Goal: Information Seeking & Learning: Learn about a topic

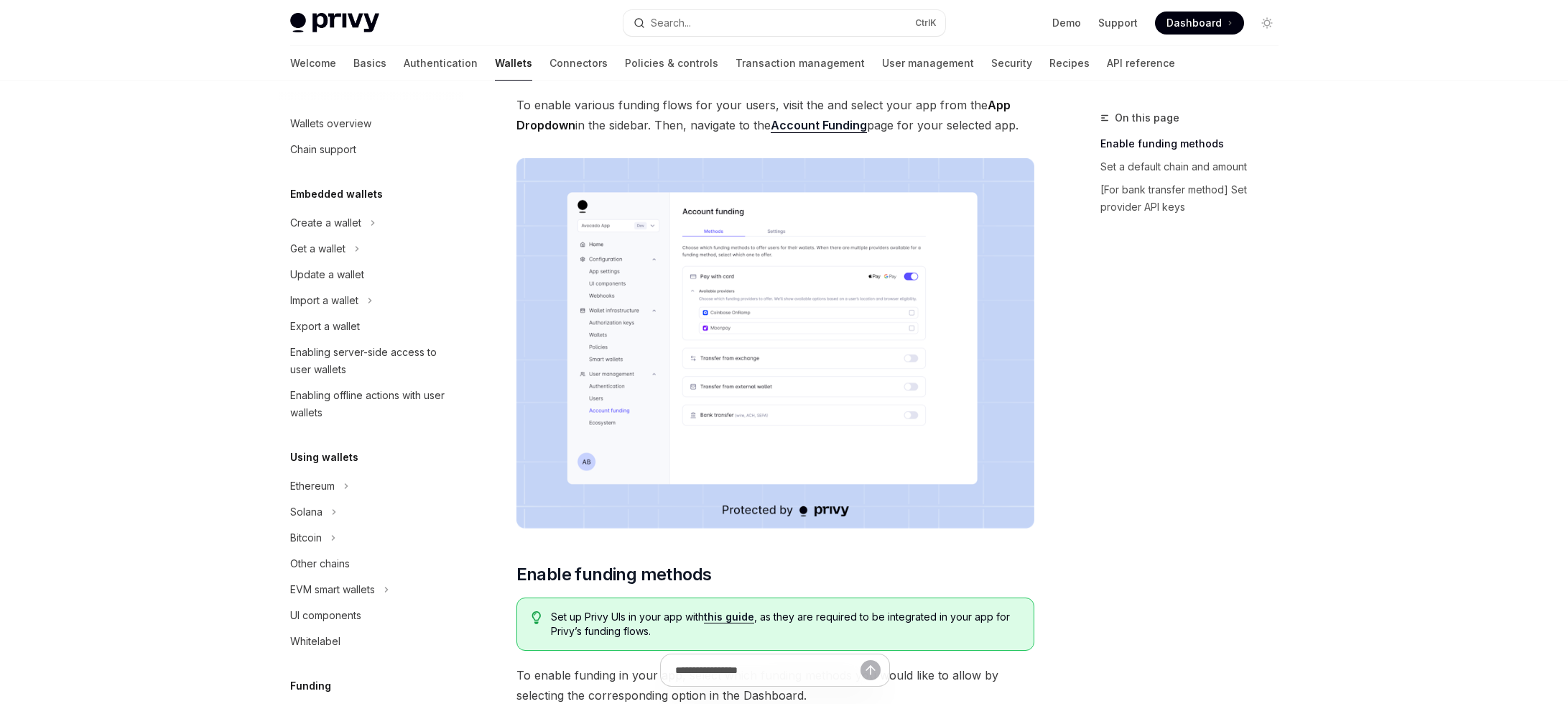
scroll to position [531, 0]
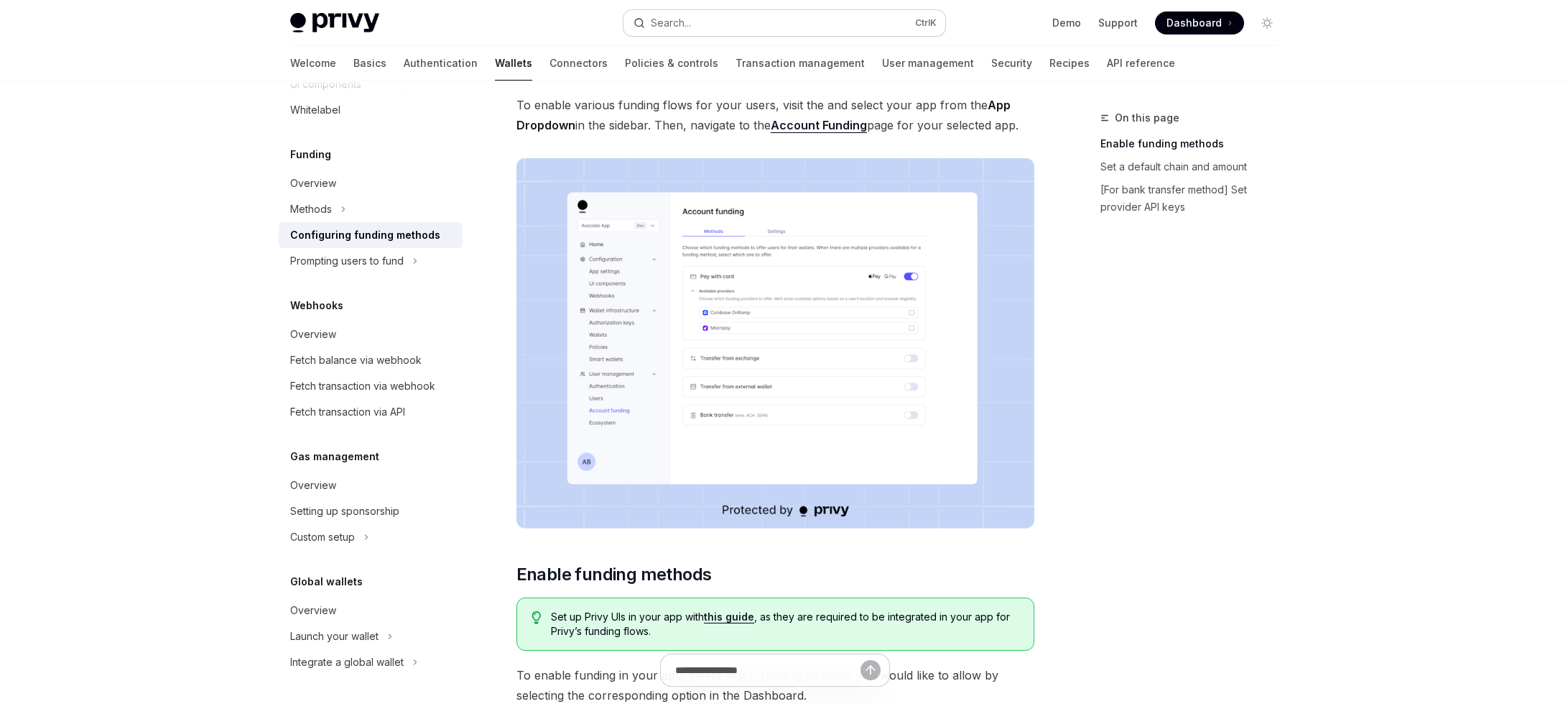
click at [686, 16] on div "Search..." at bounding box center [671, 23] width 40 height 18
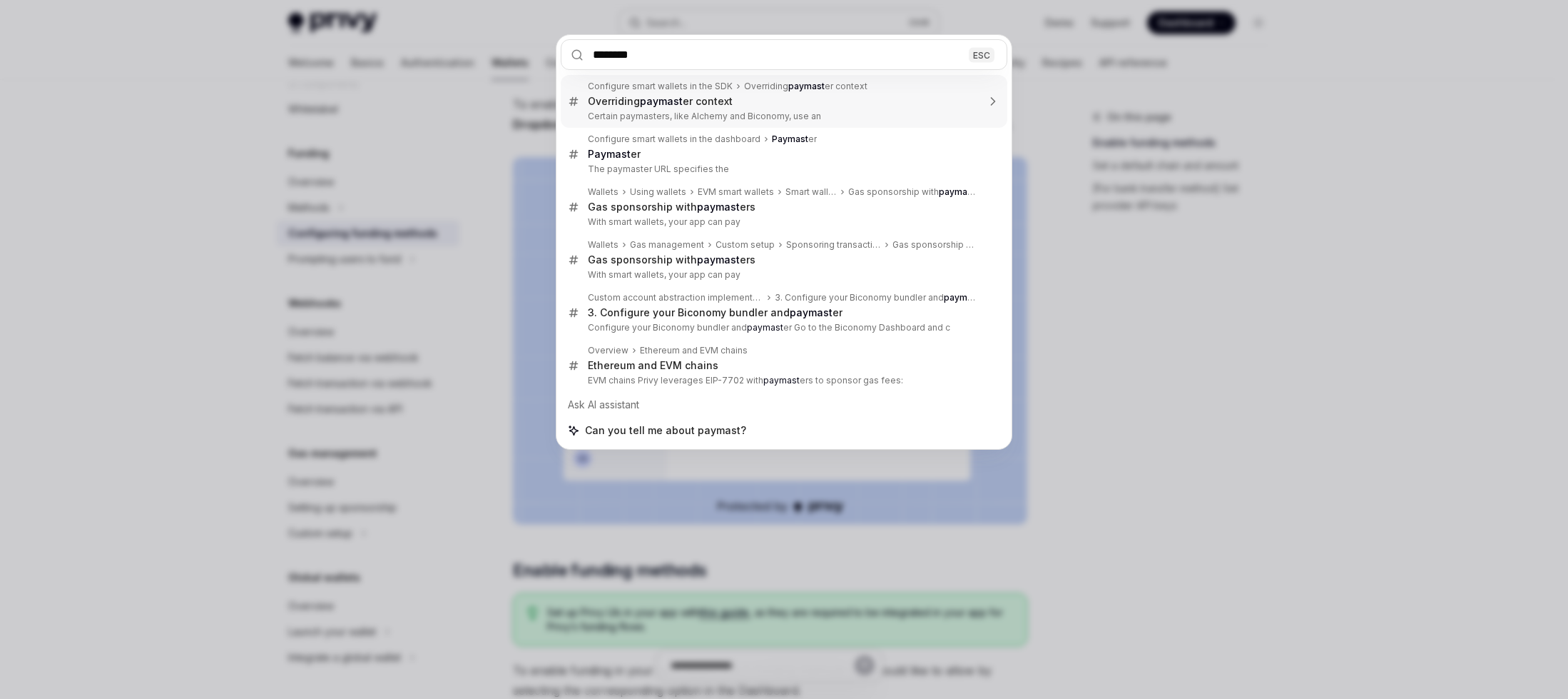
type input "*********"
type textarea "*"
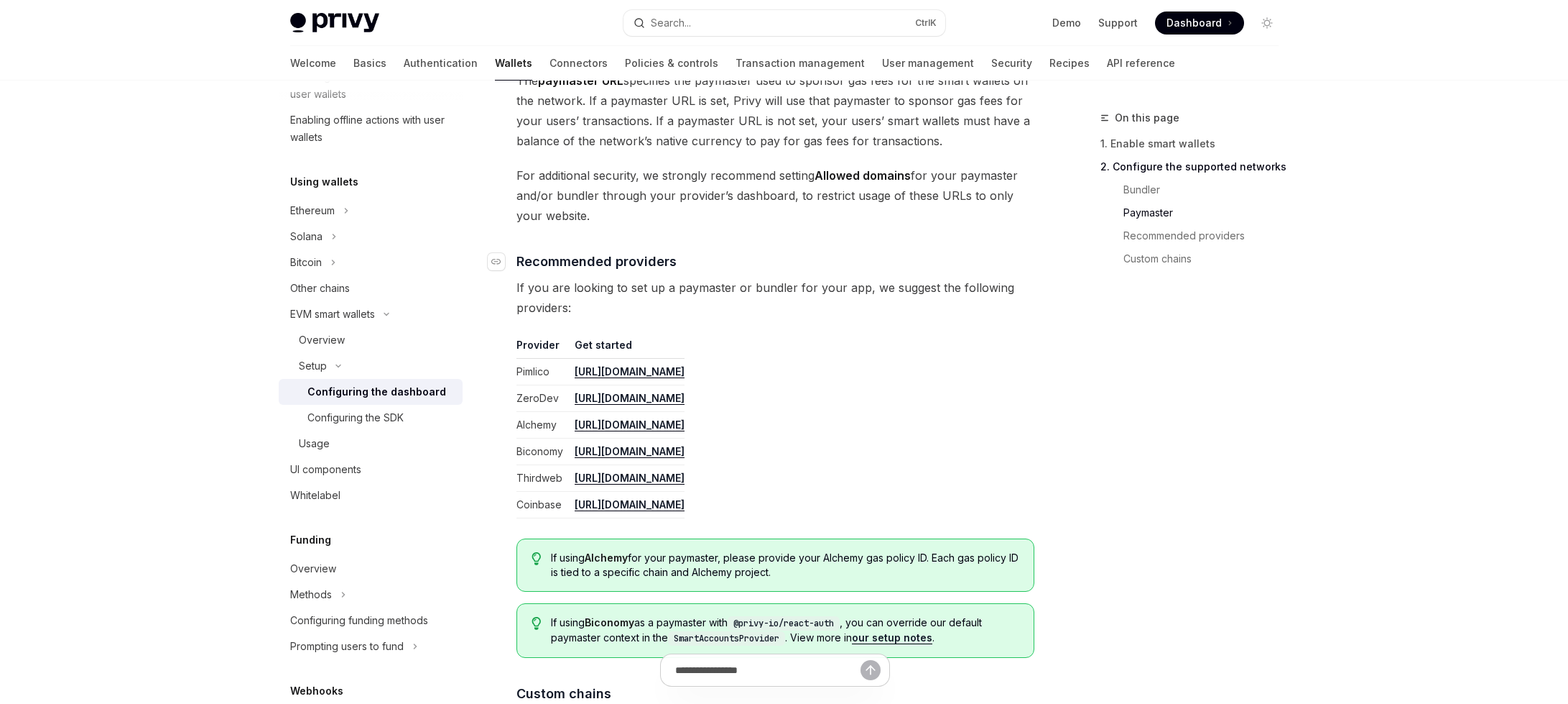
scroll to position [1651, 0]
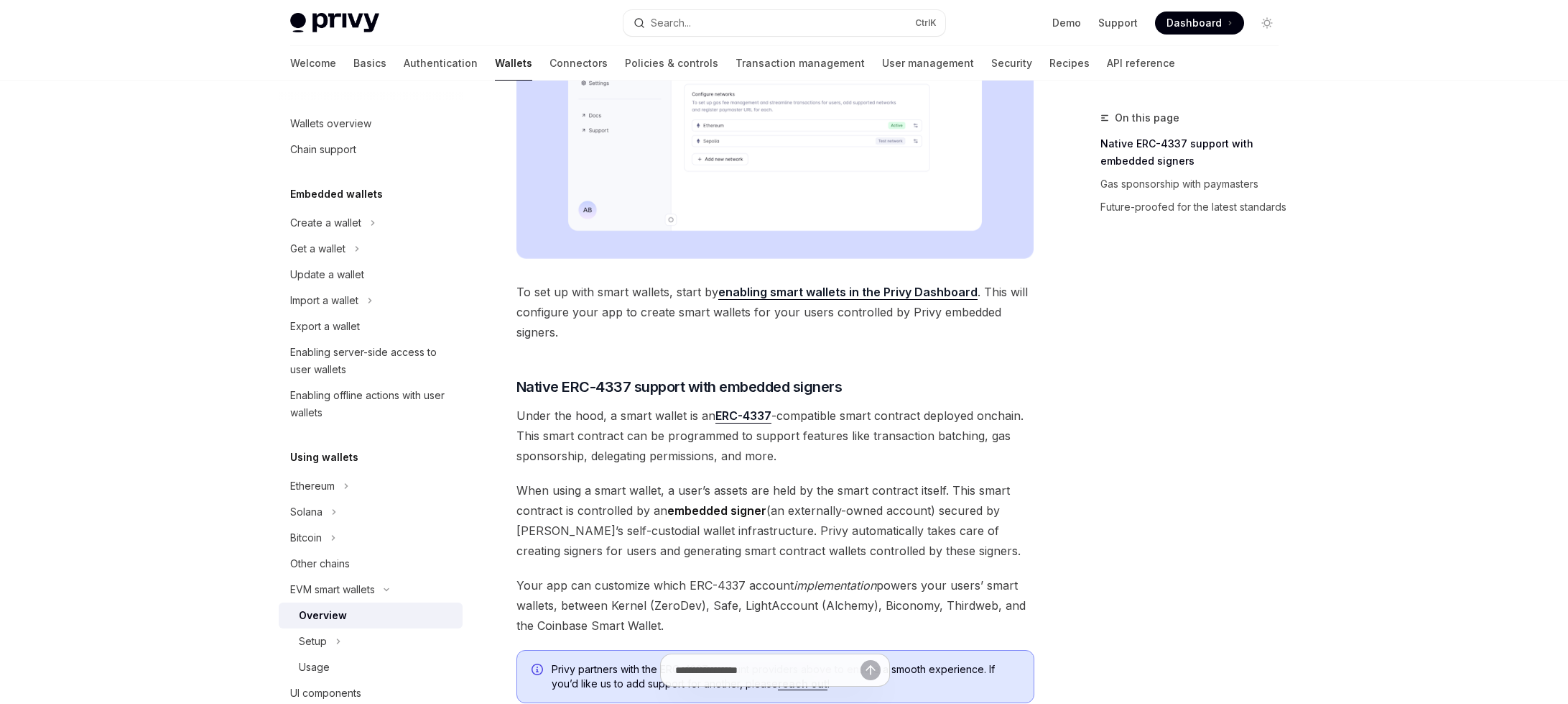
scroll to position [518, 0]
click at [1499, 47] on div at bounding box center [784, 40] width 1568 height 81
